Goal: Understand process/instructions: Learn how to perform a task or action

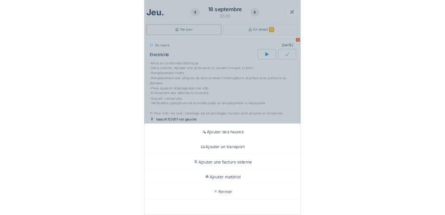
scroll to position [405, 0]
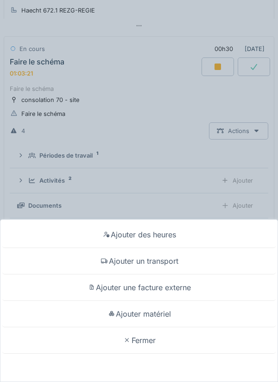
click at [148, 334] on div "Fermer" at bounding box center [139, 340] width 274 height 26
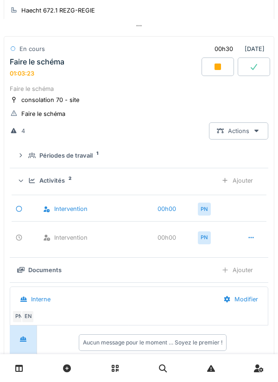
click at [110, 87] on div "Faire le schéma" at bounding box center [139, 88] width 259 height 9
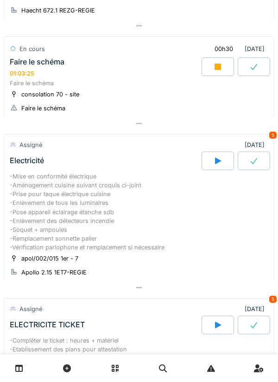
click at [95, 87] on div "Faire le schéma" at bounding box center [139, 83] width 259 height 9
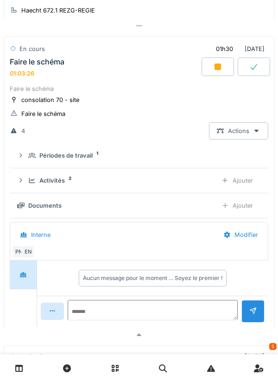
click at [250, 178] on div "Ajouter" at bounding box center [237, 180] width 47 height 17
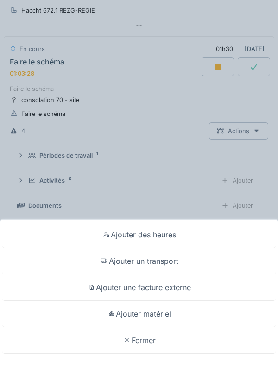
click at [148, 341] on div "Fermer" at bounding box center [139, 340] width 274 height 26
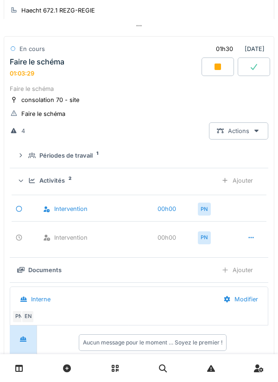
click at [89, 90] on div "Faire le schéma" at bounding box center [139, 88] width 259 height 9
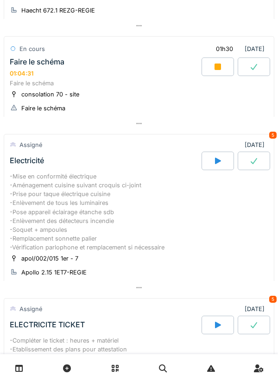
click at [86, 72] on div "Faire le schéma 01:04:31" at bounding box center [105, 67] width 194 height 20
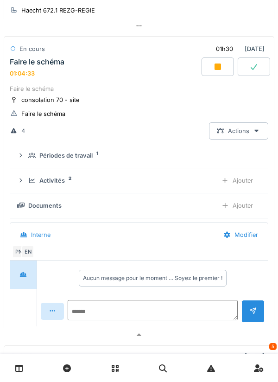
click at [246, 208] on div "Ajouter" at bounding box center [237, 205] width 47 height 17
click at [247, 210] on div "Ajouter" at bounding box center [237, 205] width 47 height 17
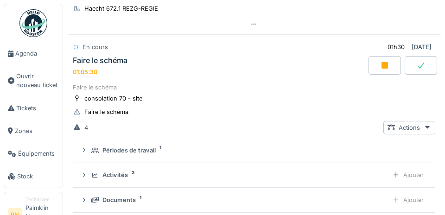
scroll to position [413, 0]
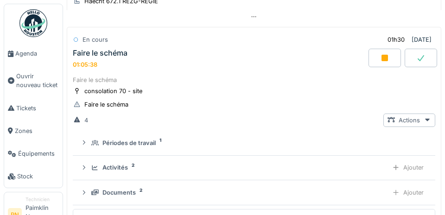
click at [200, 69] on div "Faire le schéma 01:05:38" at bounding box center [220, 59] width 298 height 20
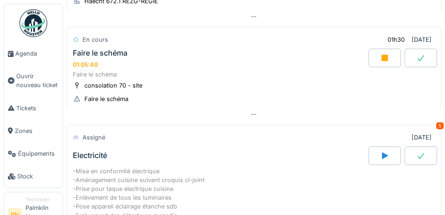
click at [166, 55] on div "Faire le schéma 01:05:40" at bounding box center [220, 59] width 298 height 20
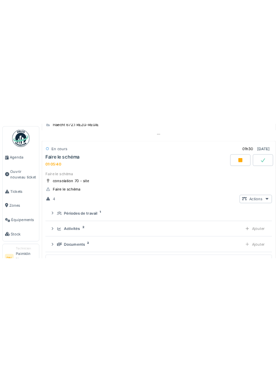
scroll to position [404, 0]
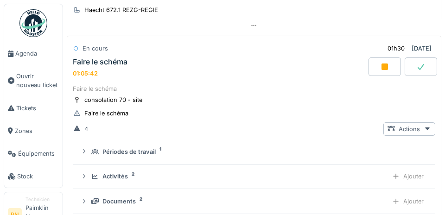
click at [278, 198] on div "Ajouter" at bounding box center [408, 201] width 40 height 13
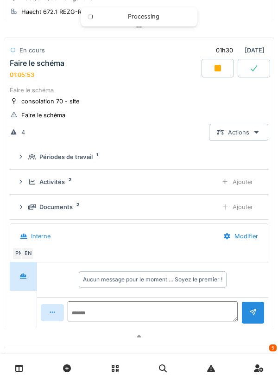
scroll to position [396, 0]
